Goal: Task Accomplishment & Management: Manage account settings

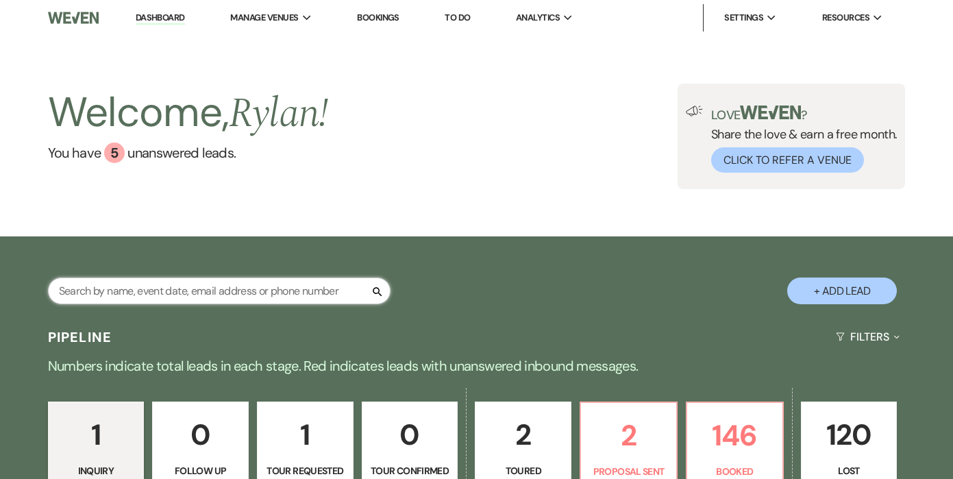
drag, startPoint x: 0, startPoint y: 0, endPoint x: 235, endPoint y: 286, distance: 370.0
click at [235, 286] on input "text" at bounding box center [219, 291] width 343 height 27
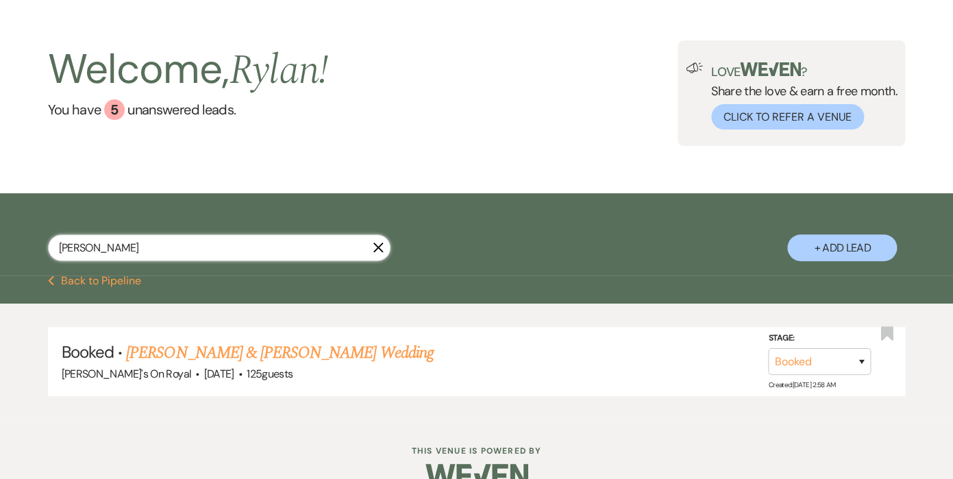
scroll to position [46, 0]
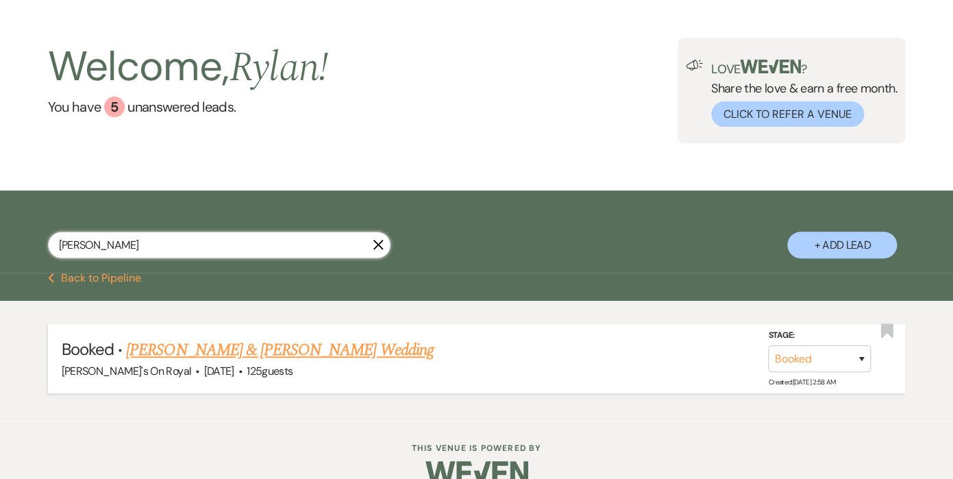
type input "[PERSON_NAME]"
click at [212, 352] on link "[PERSON_NAME] & [PERSON_NAME] Wedding" at bounding box center [279, 350] width 307 height 25
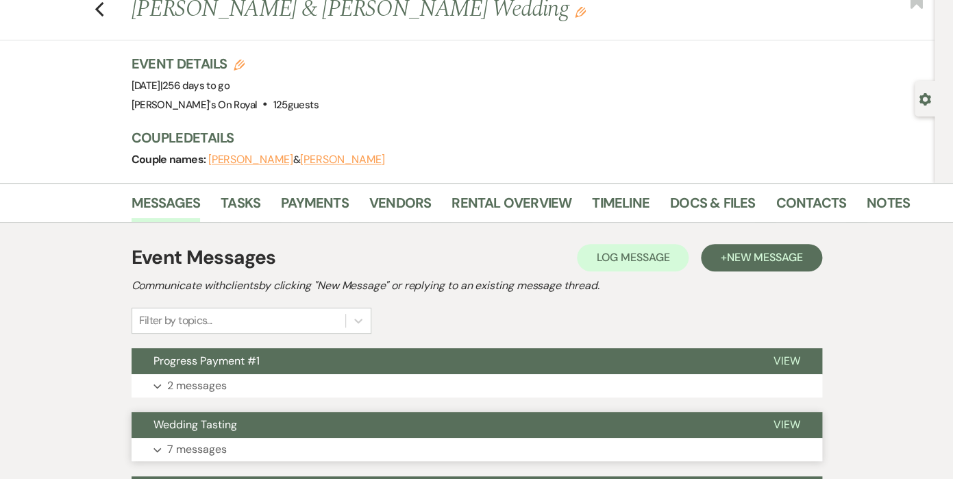
scroll to position [36, 0]
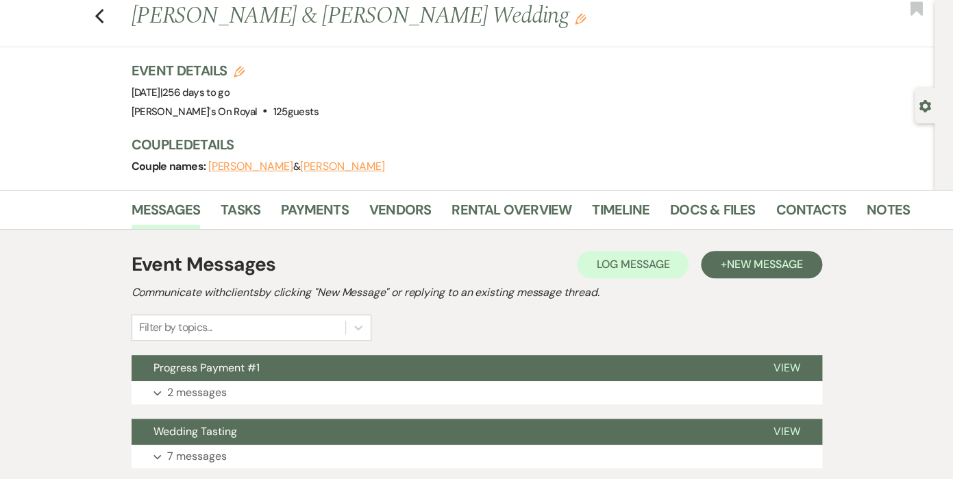
click at [245, 167] on button "[PERSON_NAME]" at bounding box center [250, 166] width 85 height 11
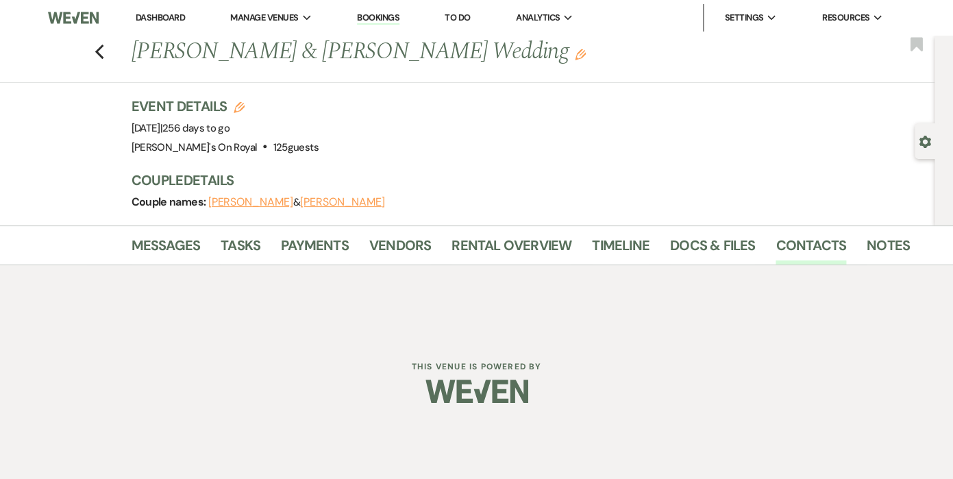
select select "email"
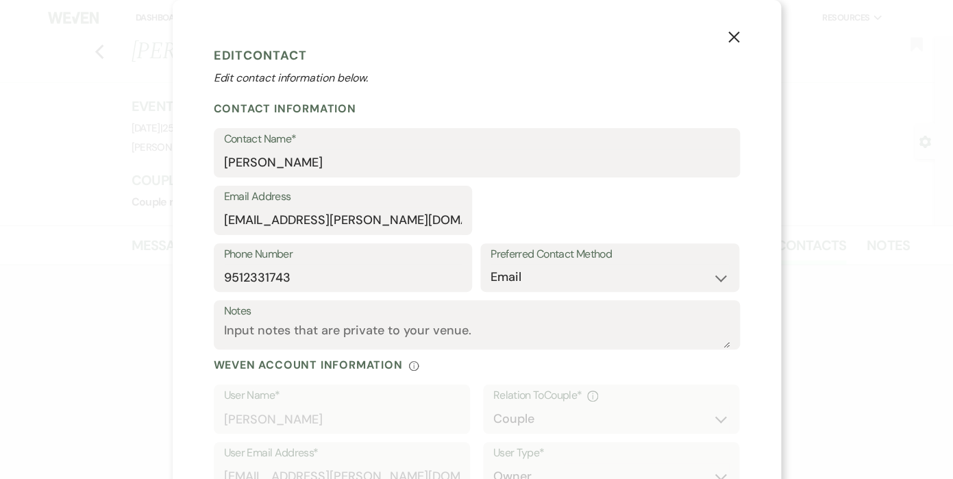
select select "1"
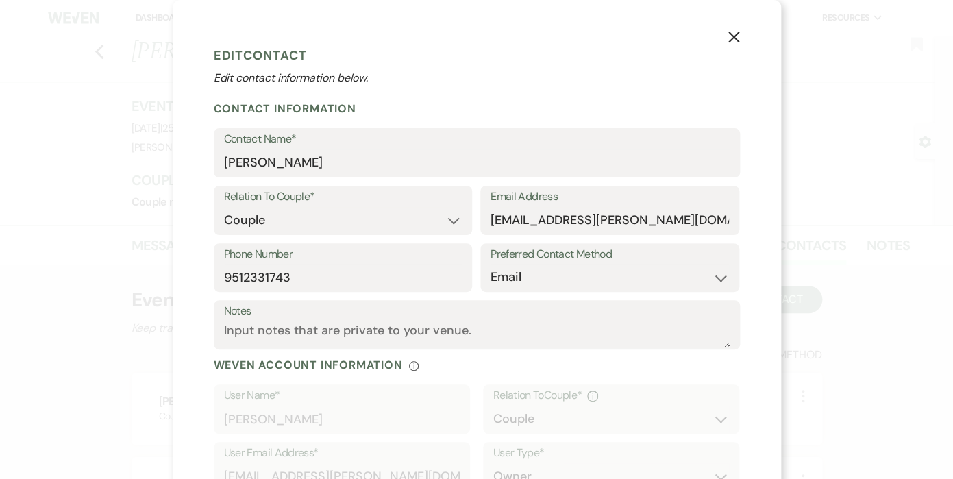
click at [730, 37] on icon "X" at bounding box center [734, 37] width 12 height 12
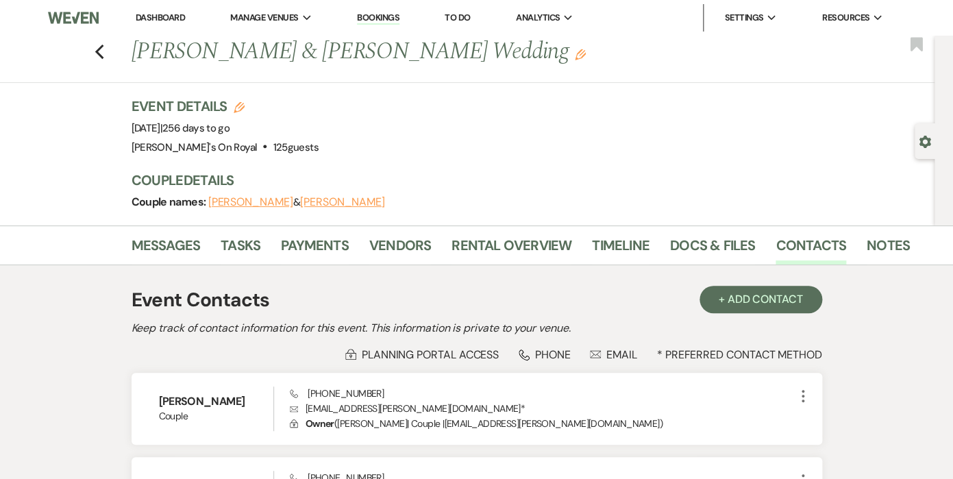
click at [312, 201] on button "[PERSON_NAME]" at bounding box center [342, 202] width 85 height 11
select select "1"
select select "email"
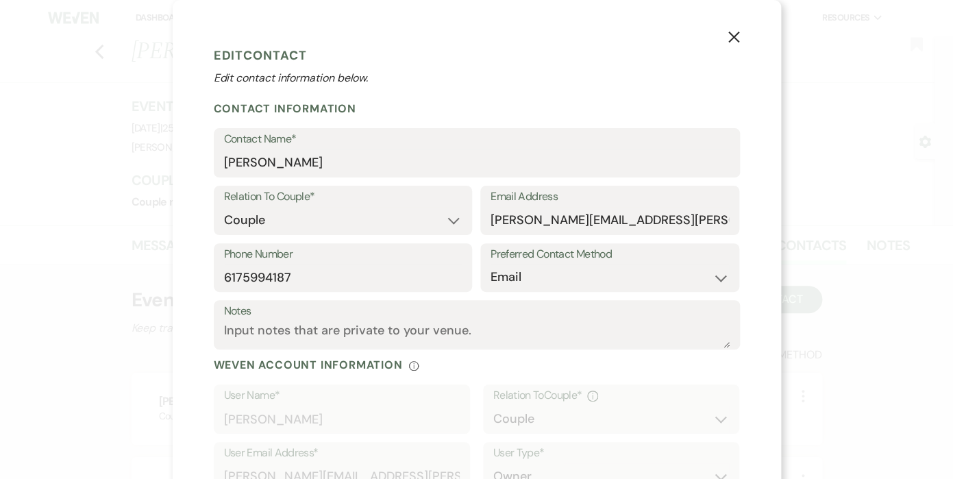
click at [735, 40] on icon "X" at bounding box center [734, 37] width 12 height 12
